Goal: Communication & Community: Answer question/provide support

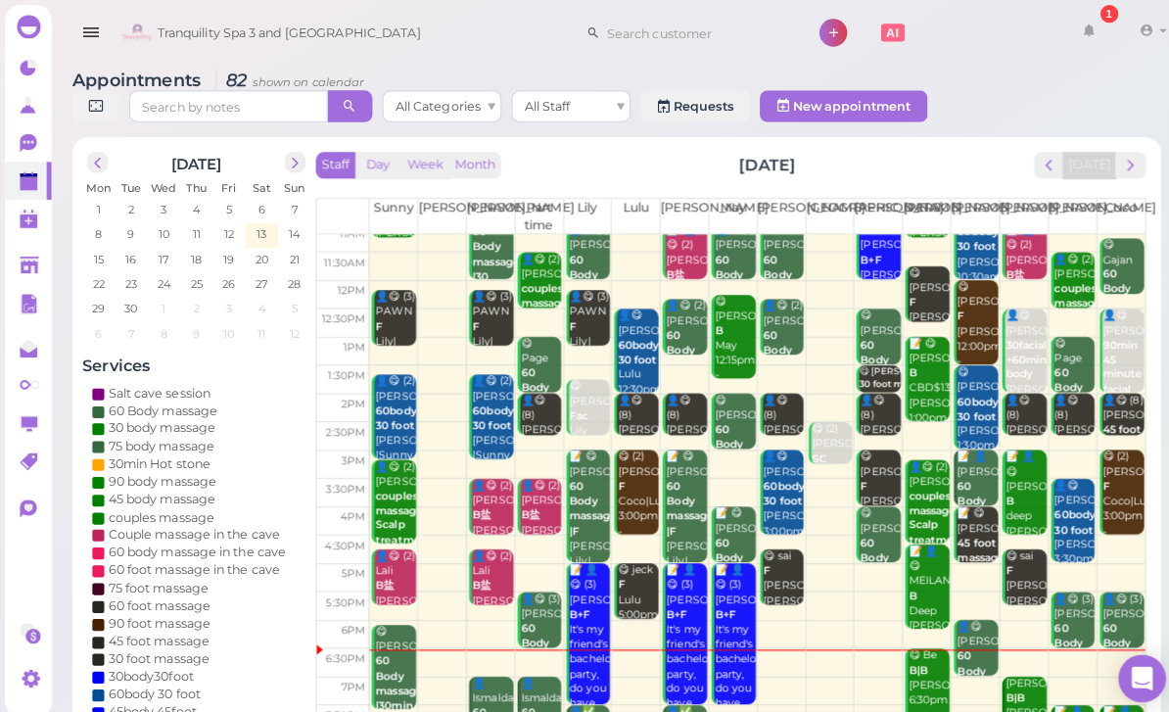
scroll to position [38, 0]
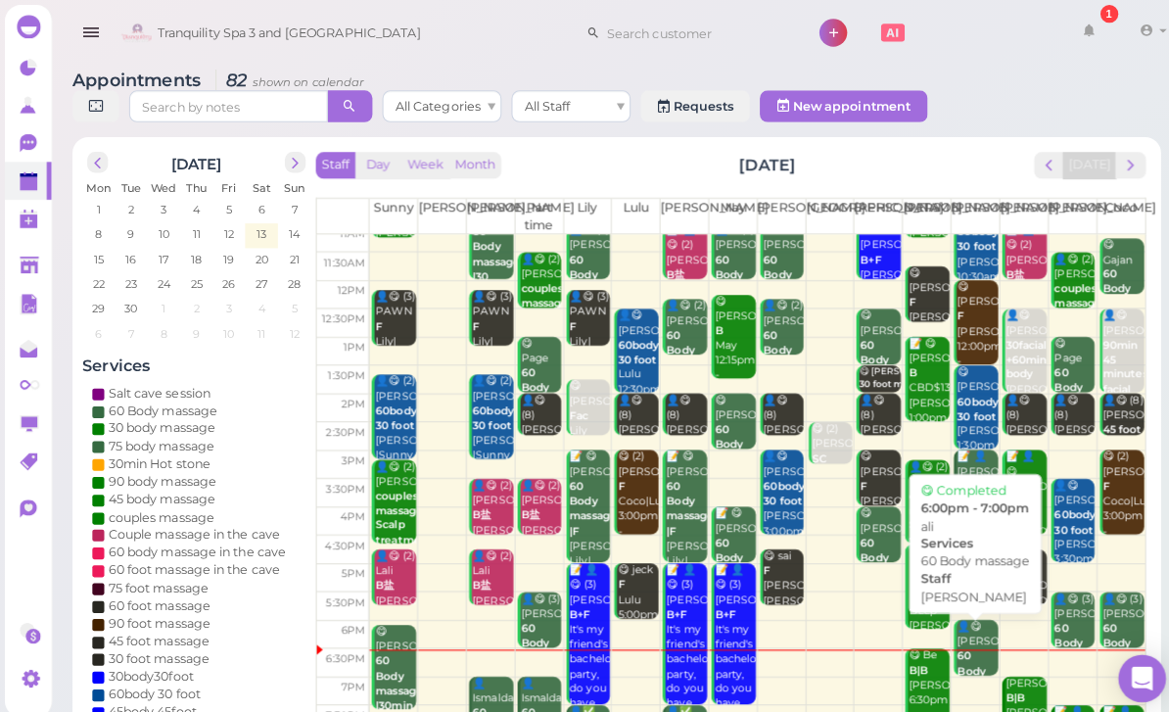
click at [962, 637] on div "👤😋 ali 60 Body massage [PERSON_NAME] 6:00pm - 7:00pm" at bounding box center [963, 676] width 41 height 131
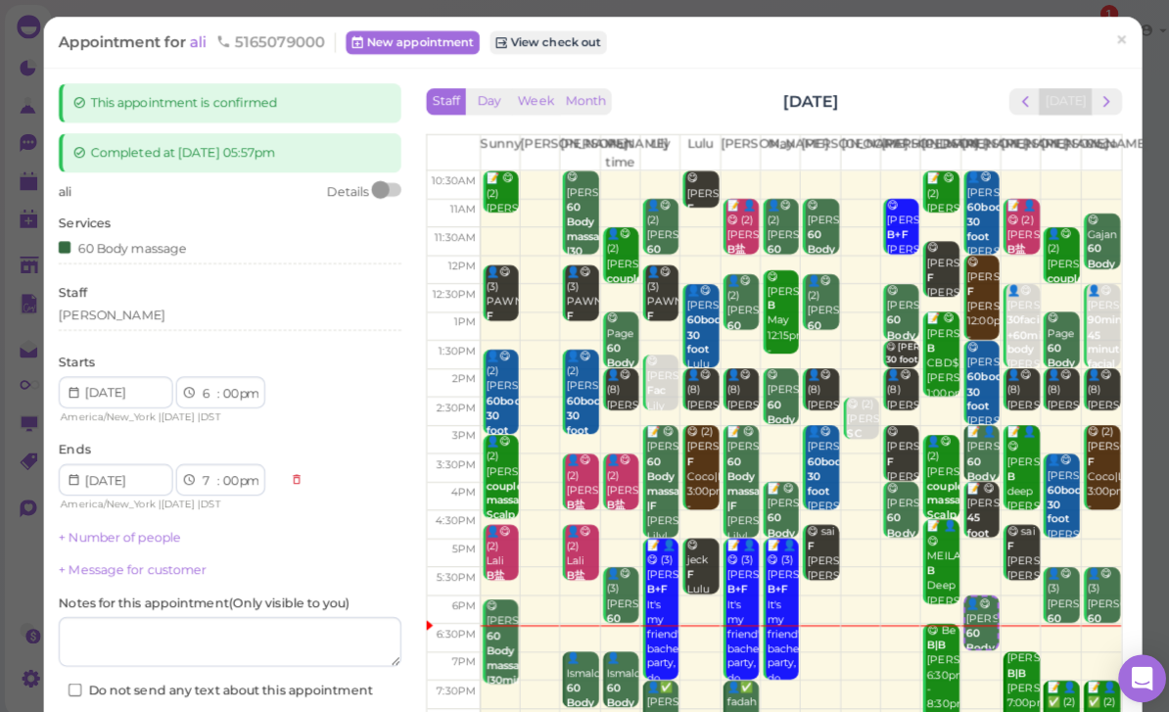
click at [198, 35] on span "ali" at bounding box center [197, 41] width 21 height 19
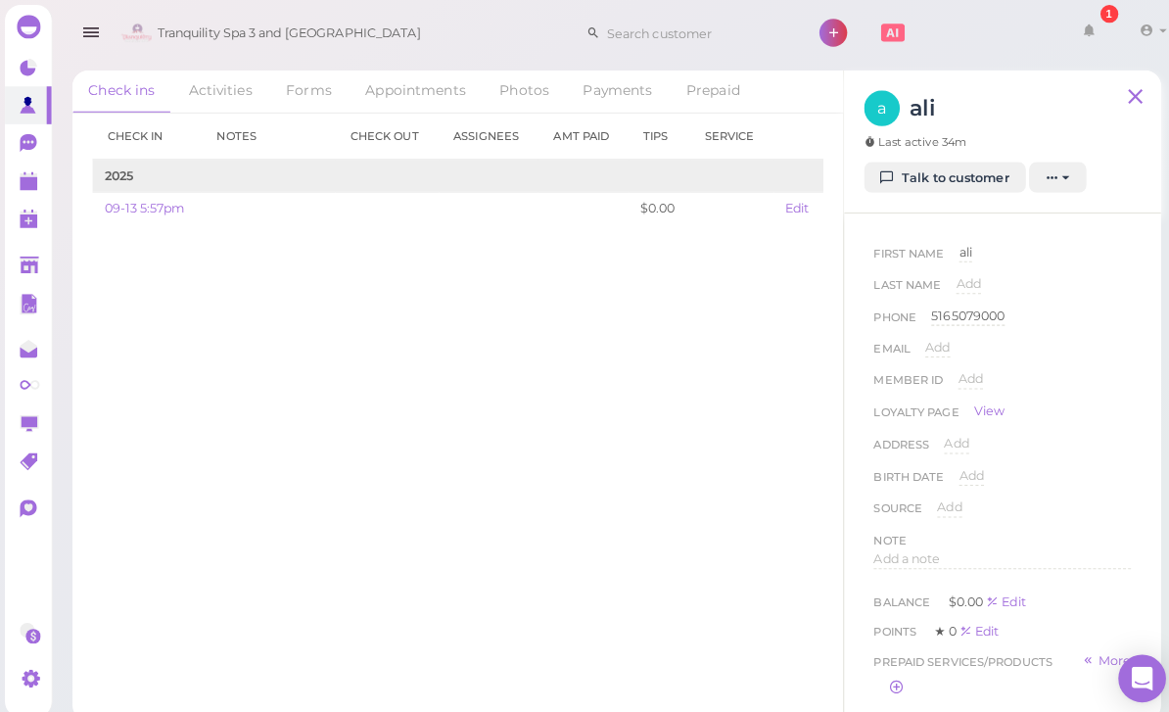
click at [948, 183] on link "Talk to customer" at bounding box center [932, 175] width 160 height 31
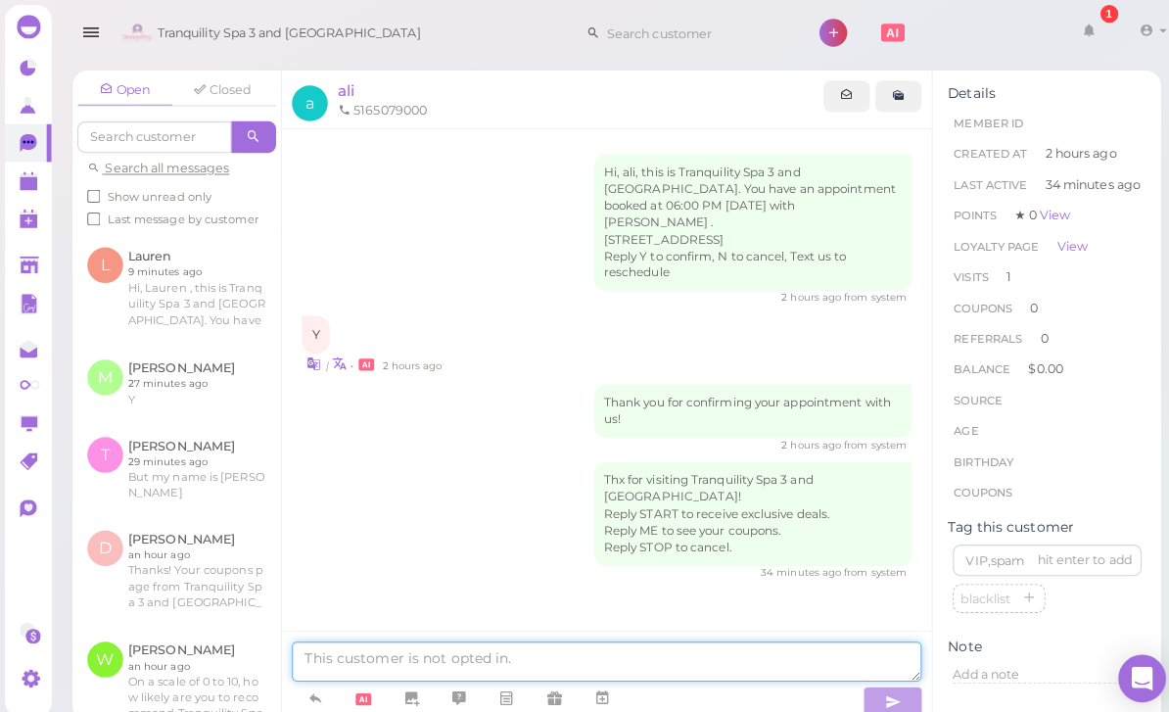
click at [591, 672] on textarea at bounding box center [598, 652] width 621 height 39
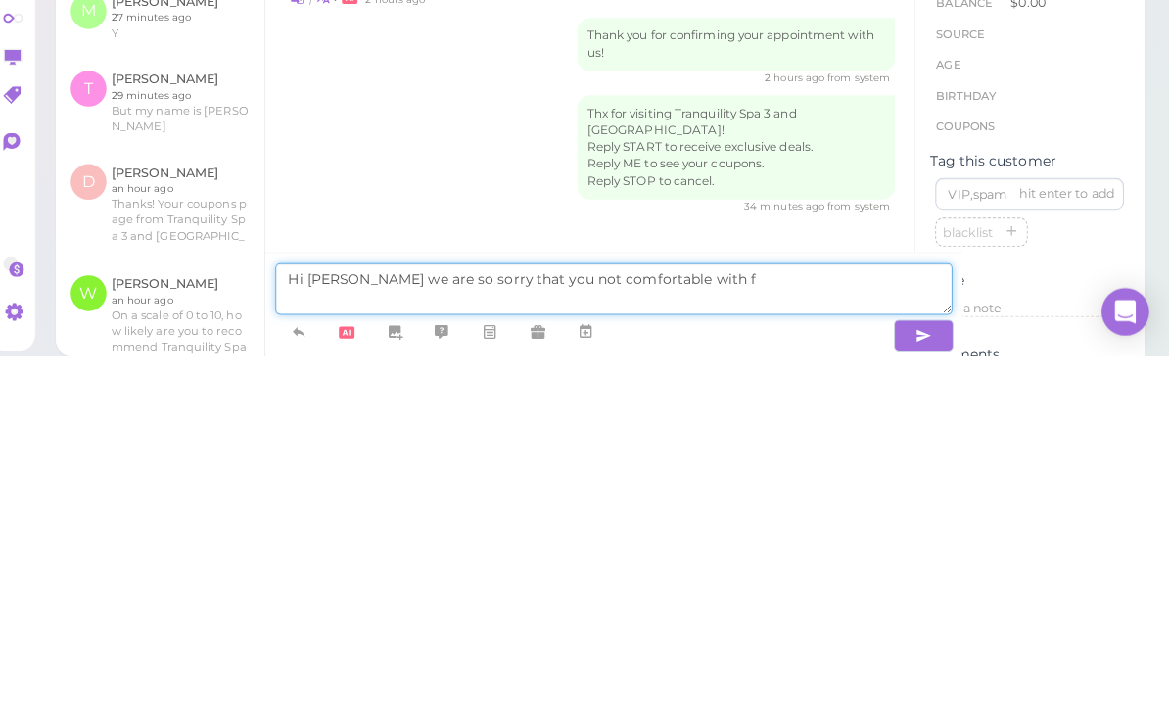
scroll to position [63, 0]
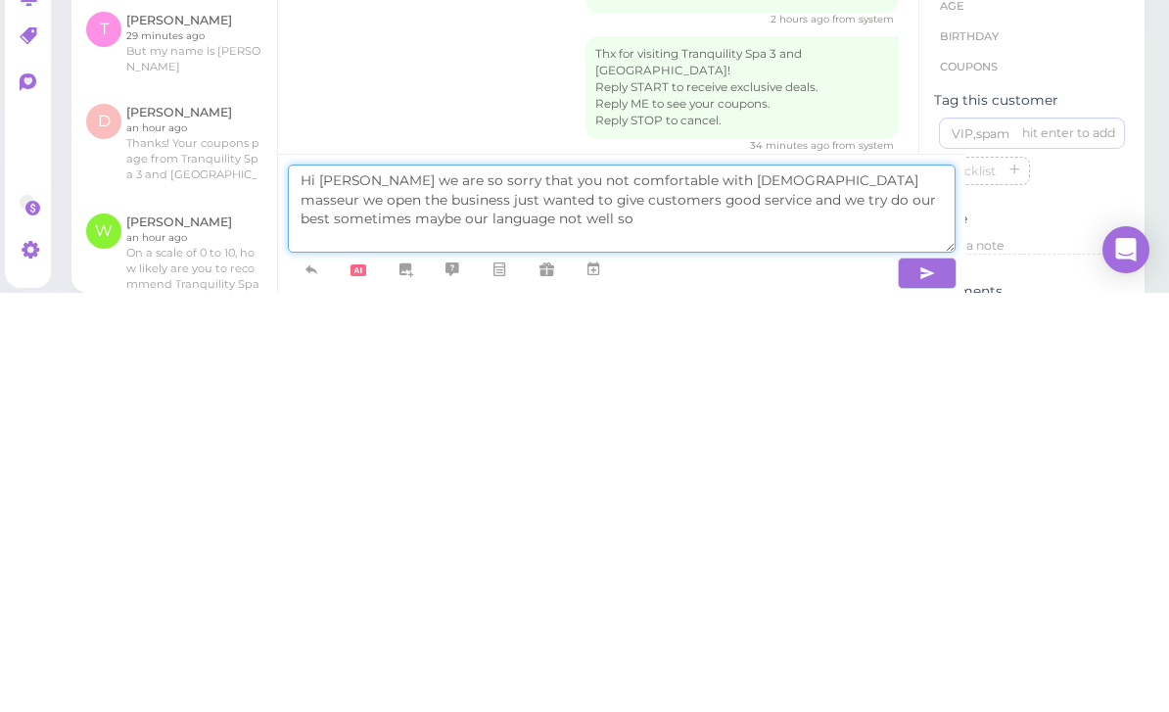
click at [472, 584] on textarea "Hi [PERSON_NAME] we are so sorry that you not comfortable with [DEMOGRAPHIC_DAT…" at bounding box center [622, 628] width 668 height 88
paste textarea "Conversation"
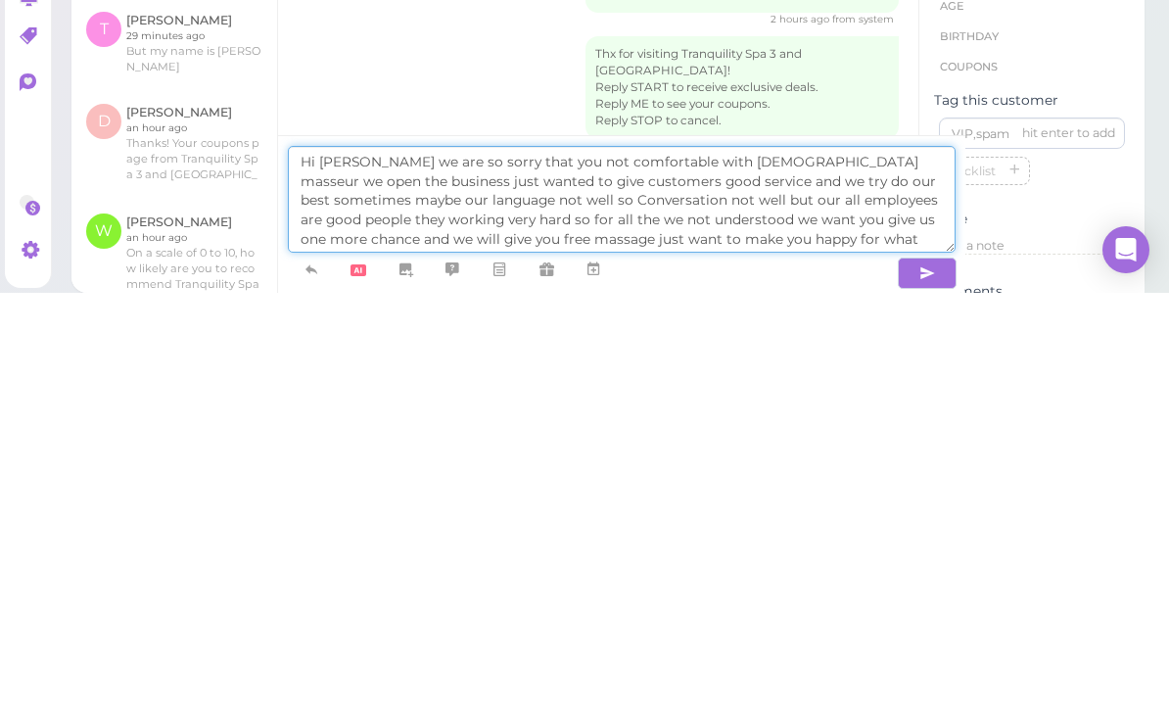
click at [882, 565] on textarea "Hi [PERSON_NAME] we are so sorry that you not comfortable with [DEMOGRAPHIC_DAT…" at bounding box center [622, 618] width 668 height 107
paste textarea "Apologize"
click at [406, 565] on textarea "Hi [PERSON_NAME] we are so sorry that you not comfortable with [DEMOGRAPHIC_DAT…" at bounding box center [622, 618] width 668 height 107
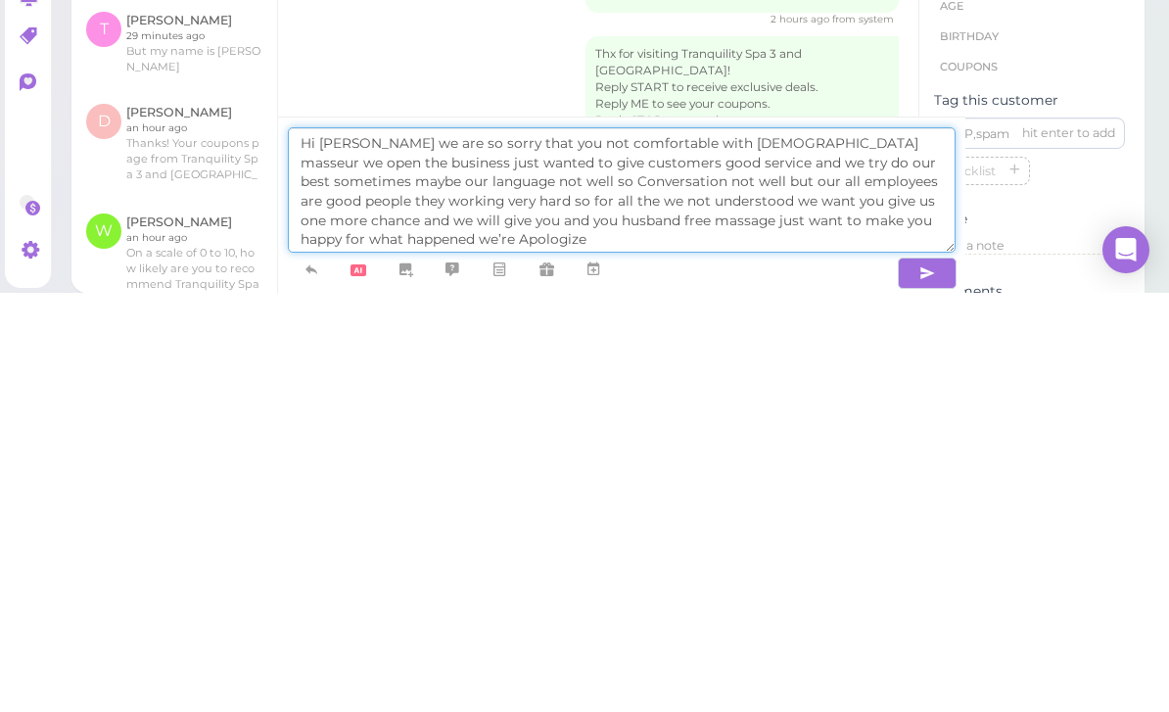
click at [564, 547] on textarea "Hi [PERSON_NAME] we are so sorry that you not comfortable with [DEMOGRAPHIC_DAT…" at bounding box center [622, 609] width 668 height 125
click at [505, 547] on textarea "Hi [PERSON_NAME] we are so sorry that you not comfortable with [DEMOGRAPHIC_DAT…" at bounding box center [622, 609] width 668 height 125
type textarea "Hi [PERSON_NAME] we are so sorry that you not comfortable with [DEMOGRAPHIC_DAT…"
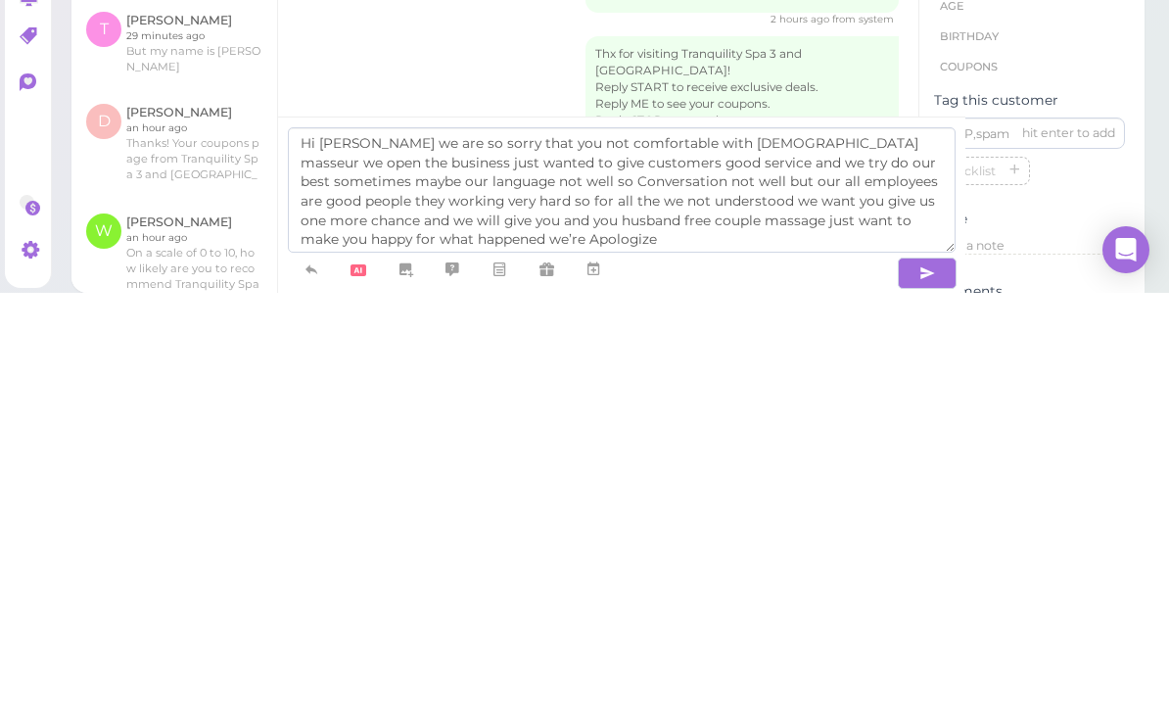
click at [920, 683] on icon "button" at bounding box center [928, 693] width 16 height 20
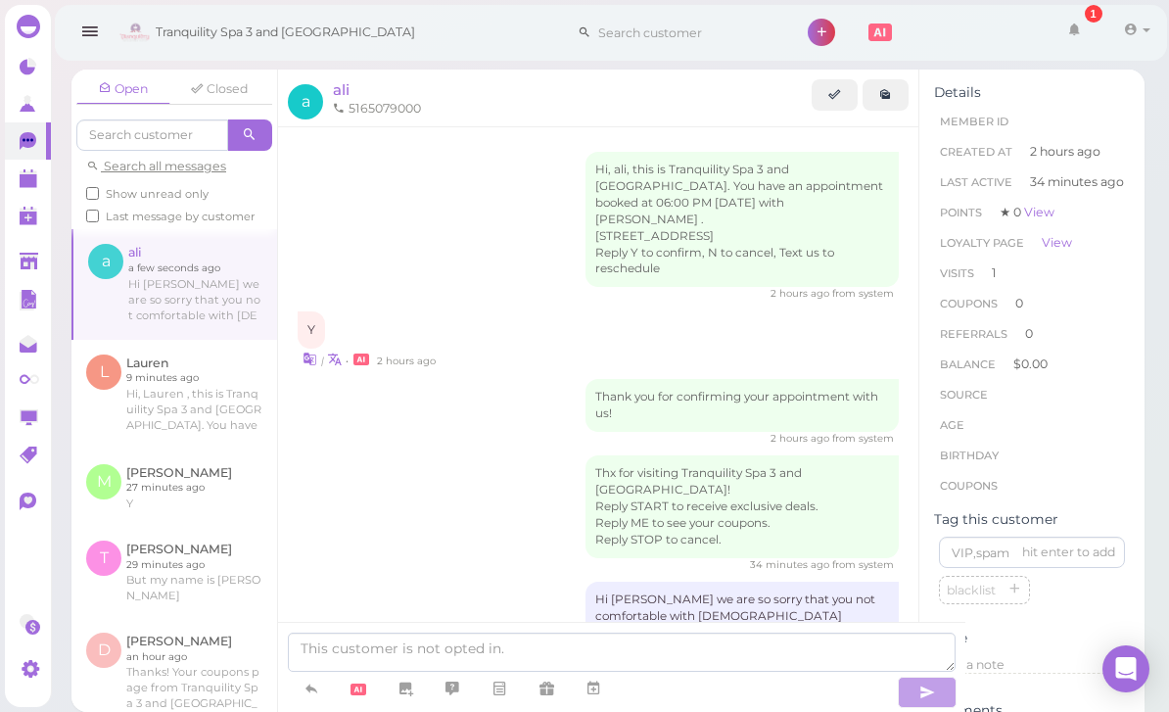
scroll to position [101, 0]
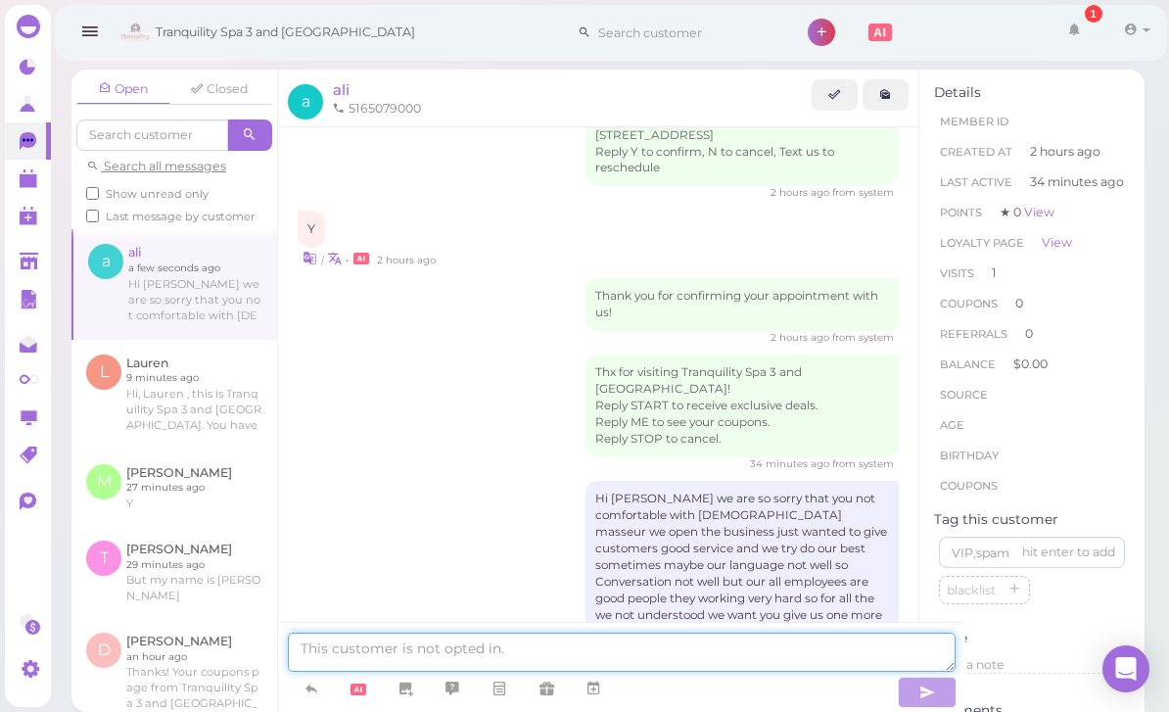
click at [348, 651] on textarea at bounding box center [622, 652] width 668 height 39
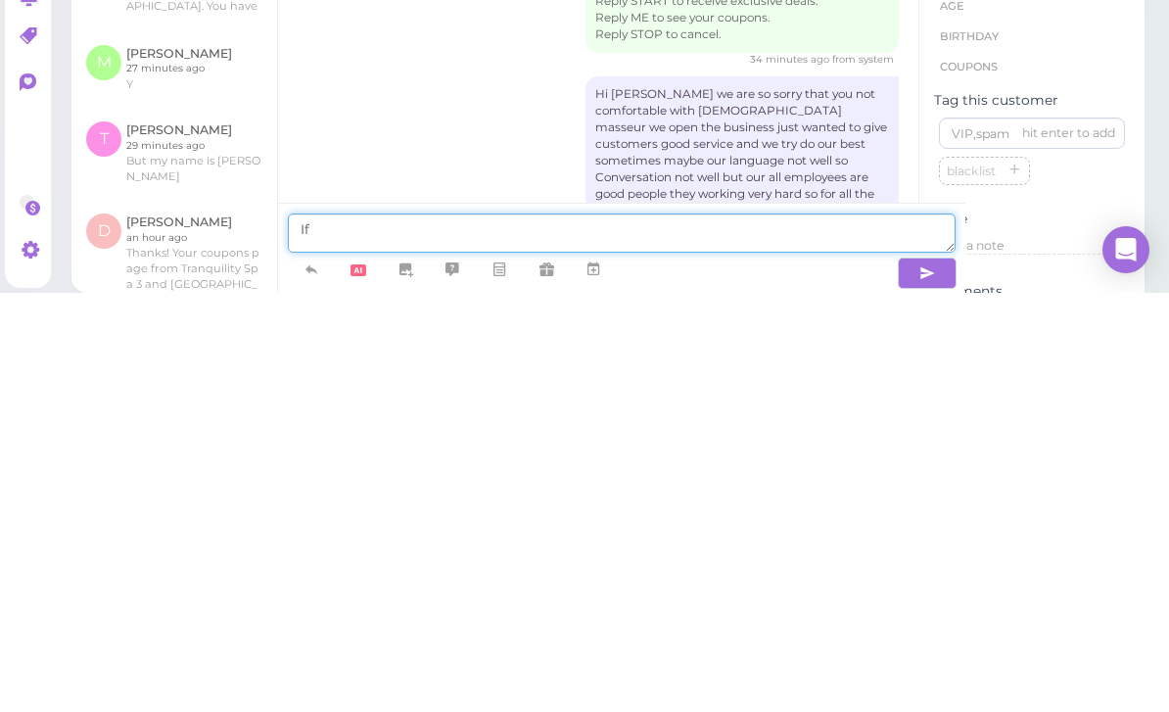
scroll to position [87, 0]
type textarea "I"
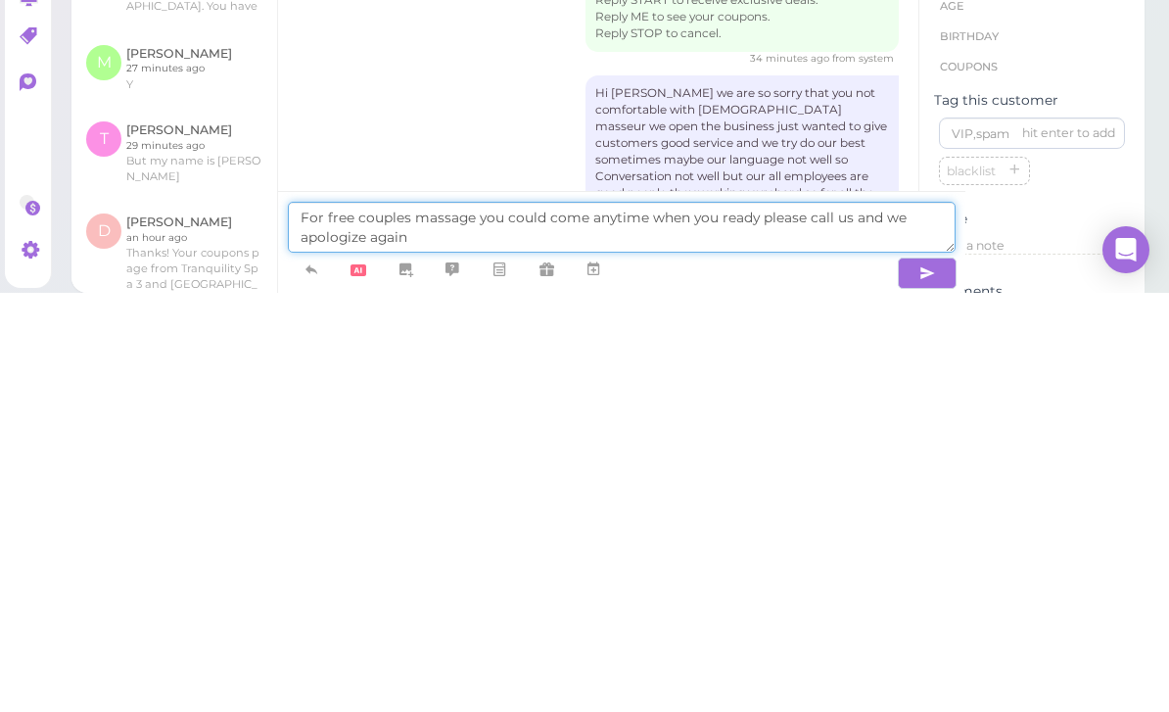
type textarea "For free couples massage you could come anytime when you ready please call us a…"
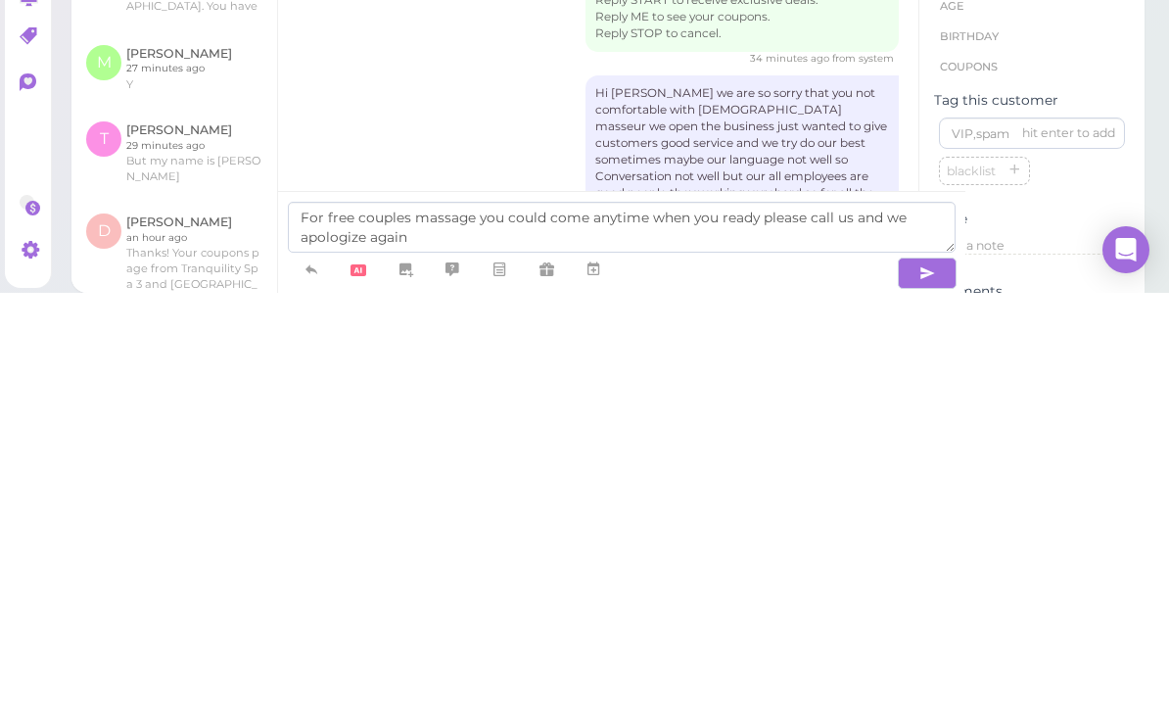
click at [920, 683] on icon "button" at bounding box center [928, 693] width 16 height 20
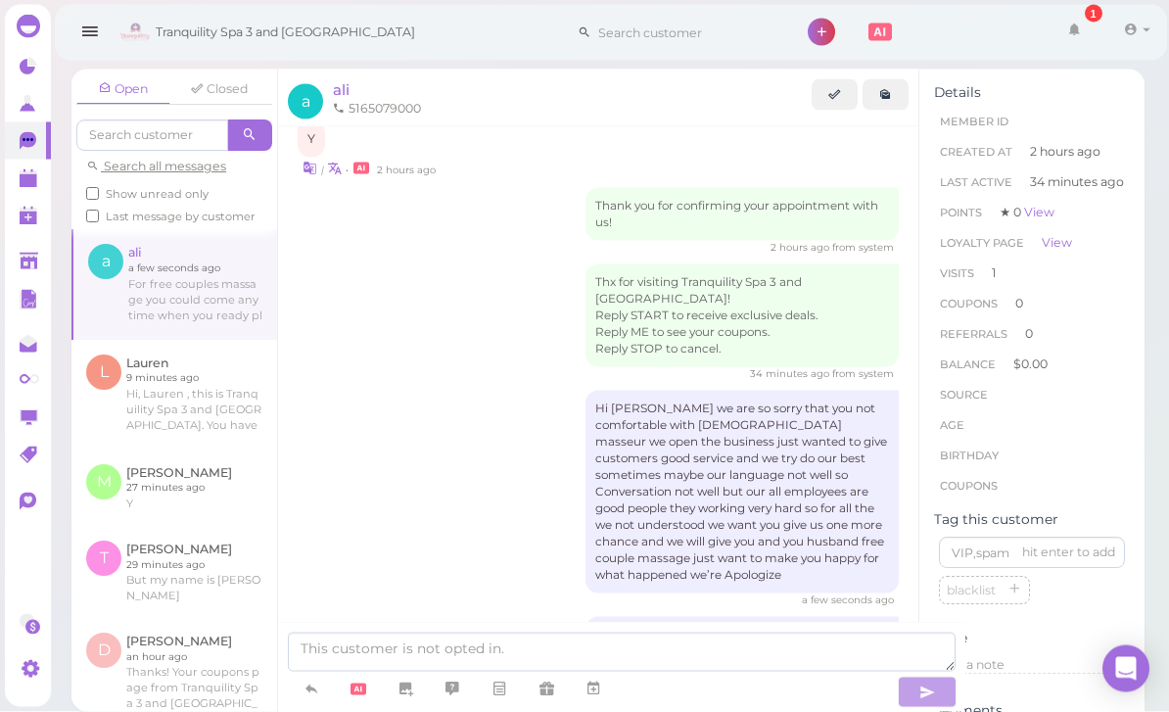
scroll to position [16, 0]
